Goal: Transaction & Acquisition: Purchase product/service

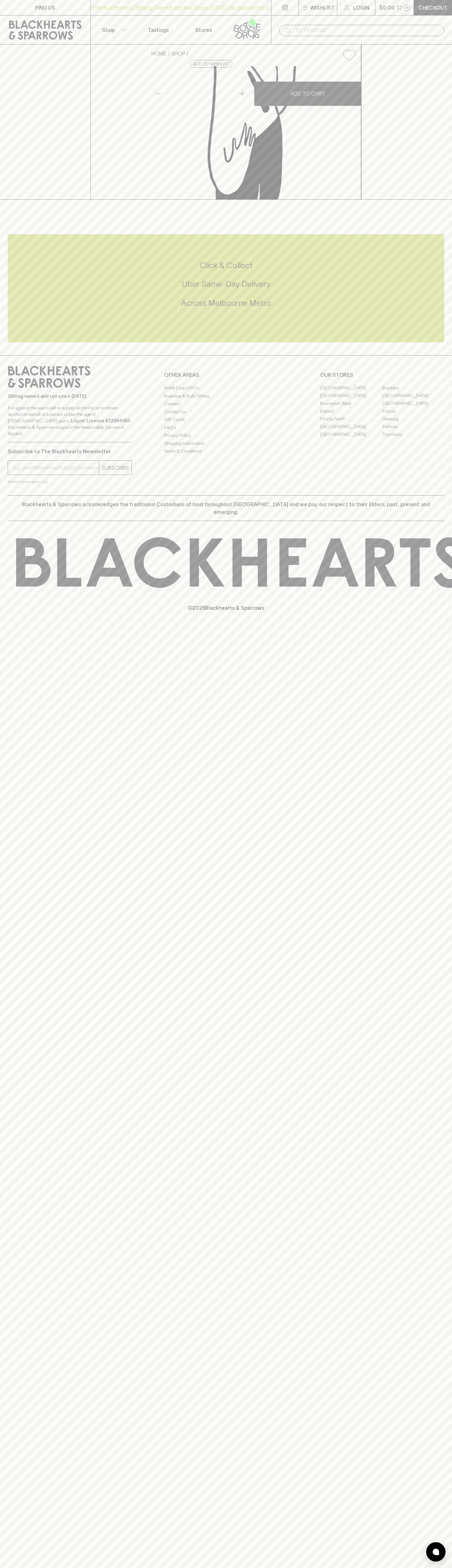
click at [423, 200] on div "HOME SHOP Bio Cups Blackhearts 250ml $1.00 Add to wishlist No Further Discounts…" at bounding box center [226, 122] width 452 height 155
click at [427, 1567] on html "FIND US | No Bad Bottles | Sibling Owned and Run Since [DATE] | No Bad Bottles …" at bounding box center [226, 784] width 452 height 1568
click at [13, 1523] on div "FIND US | No Bad Bottles | Sibling Owned and Run Since [DATE] | No Bad Bottles …" at bounding box center [226, 784] width 452 height 1568
